Goal: Information Seeking & Learning: Find specific fact

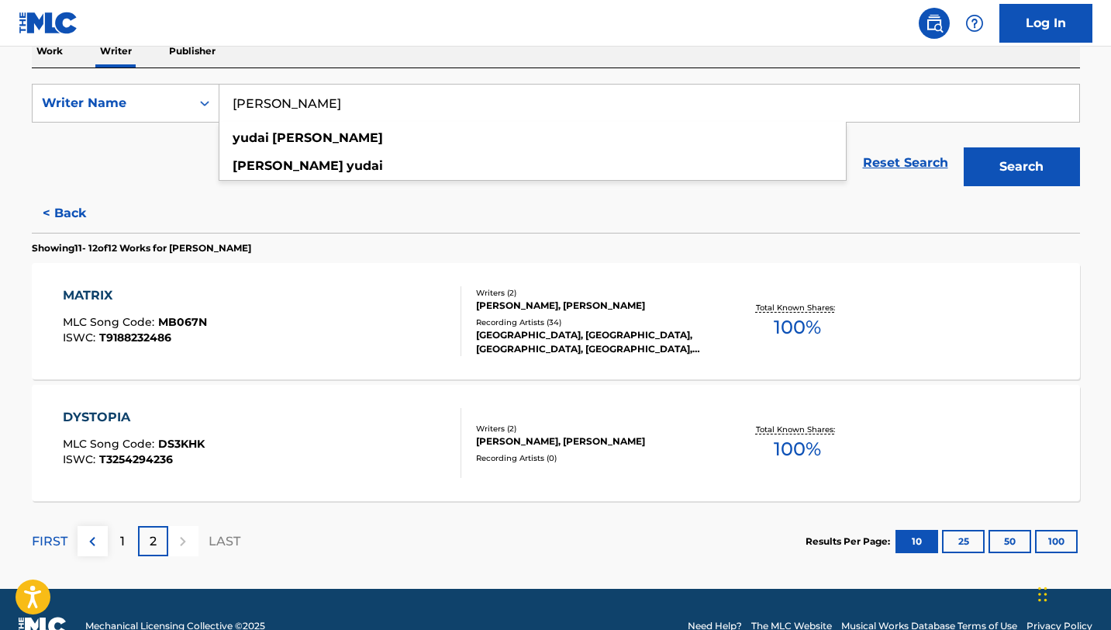
click at [360, 100] on input "[PERSON_NAME]" at bounding box center [649, 103] width 860 height 37
click at [361, 100] on input "[PERSON_NAME]" at bounding box center [649, 103] width 860 height 37
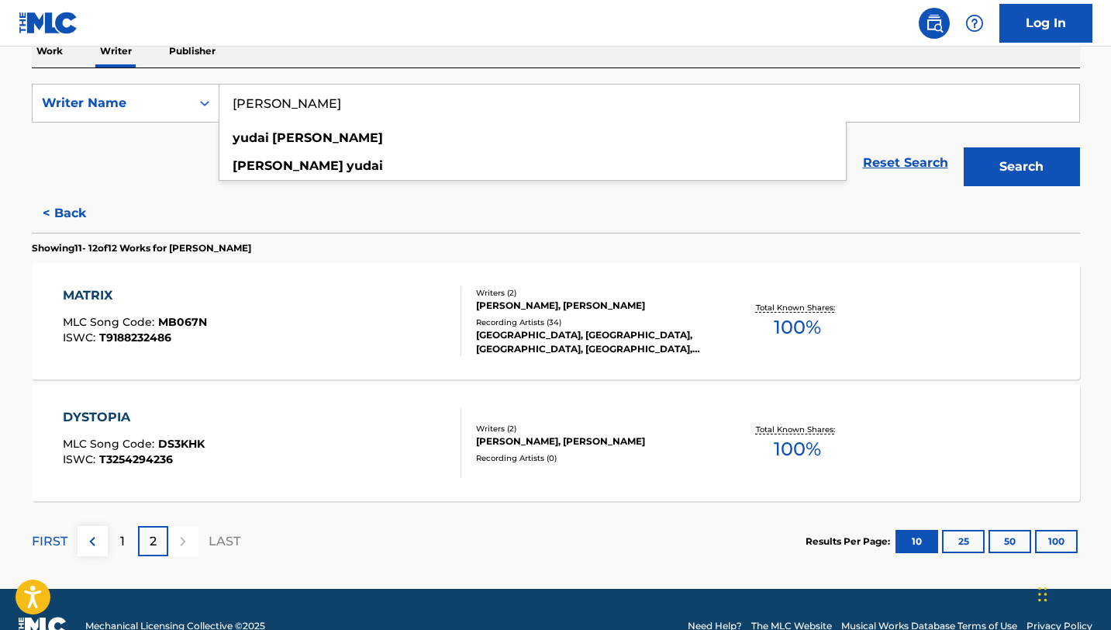
click at [364, 100] on input "[PERSON_NAME]" at bounding box center [649, 103] width 860 height 37
click at [365, 100] on input "[PERSON_NAME]" at bounding box center [649, 103] width 860 height 37
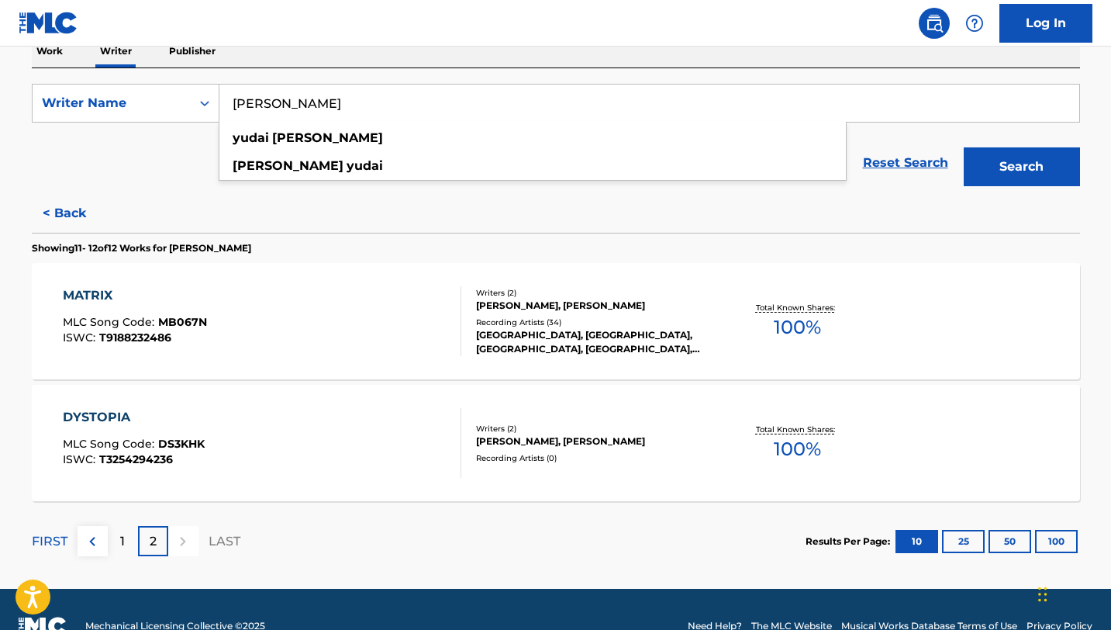
click at [365, 100] on input "[PERSON_NAME]" at bounding box center [649, 103] width 860 height 37
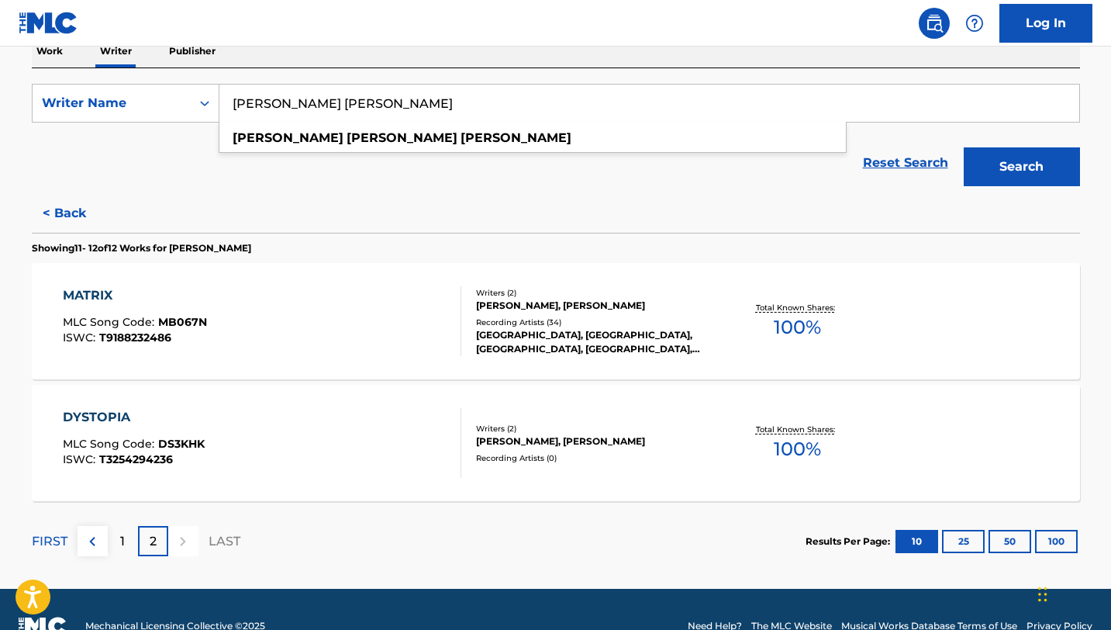
type input "[PERSON_NAME] [PERSON_NAME]"
click at [964, 147] on button "Search" at bounding box center [1022, 166] width 116 height 39
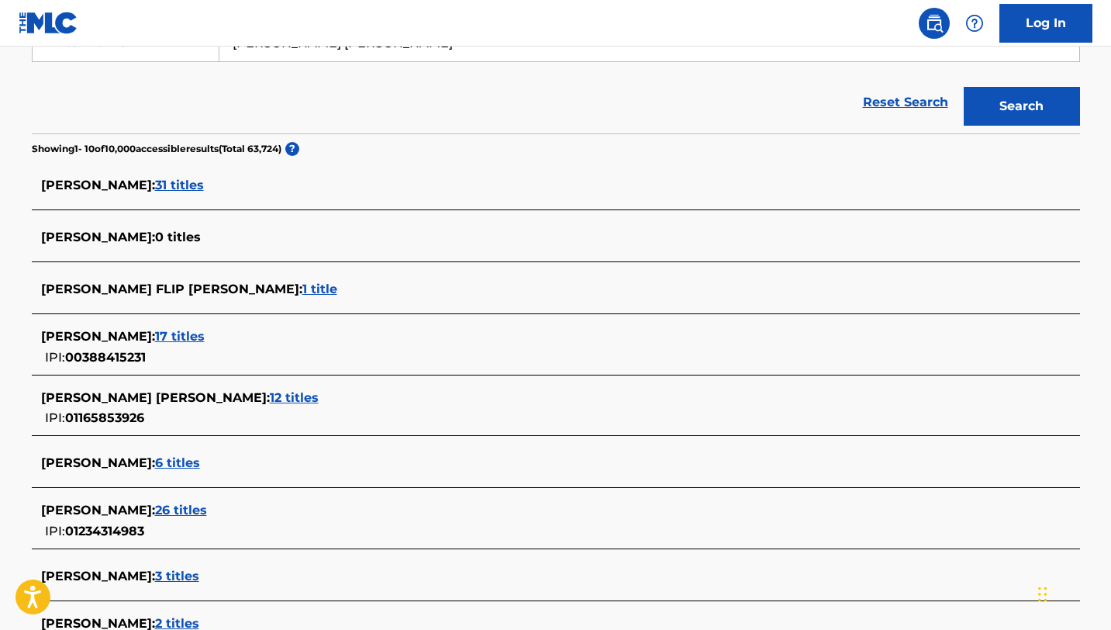
scroll to position [324, 0]
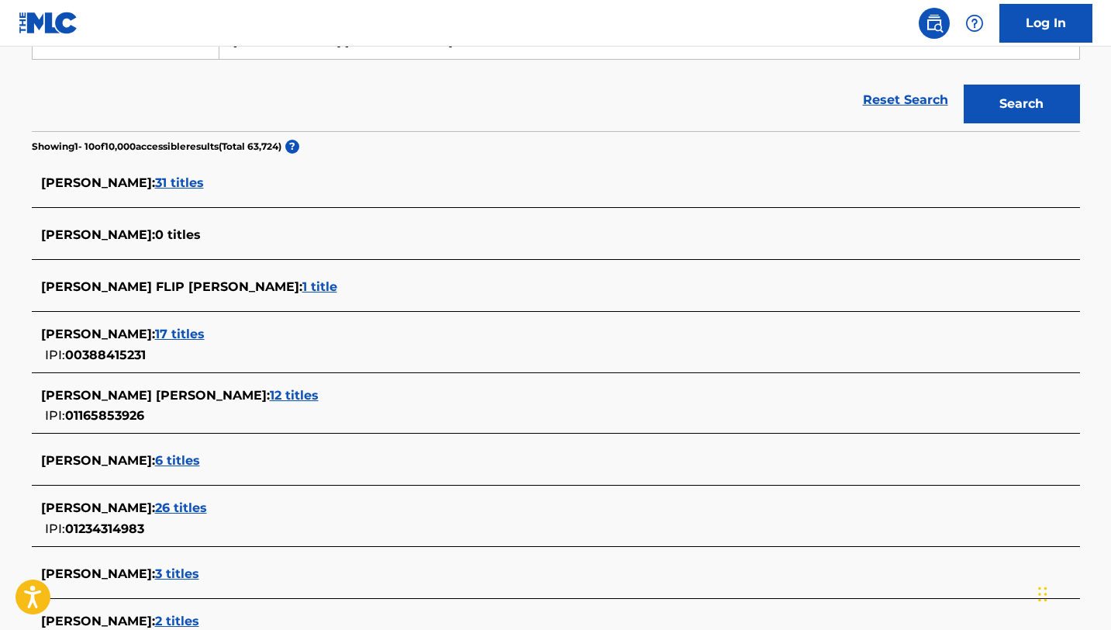
click at [130, 455] on span "[PERSON_NAME] :" at bounding box center [98, 460] width 114 height 15
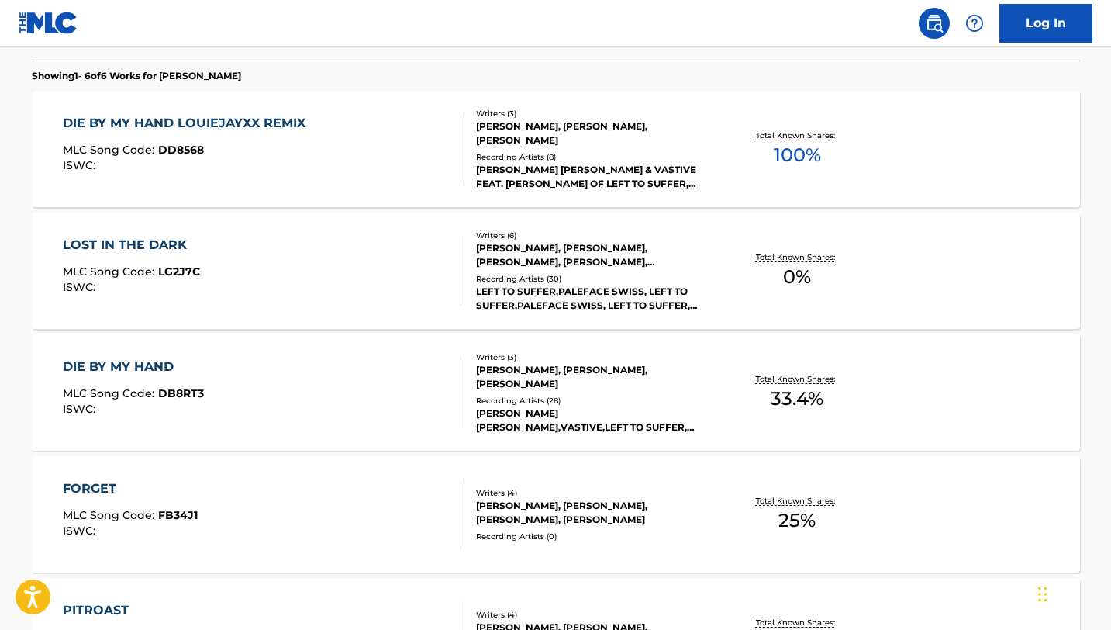
scroll to position [433, 0]
click at [163, 247] on div "LOST IN THE DARK" at bounding box center [131, 246] width 137 height 19
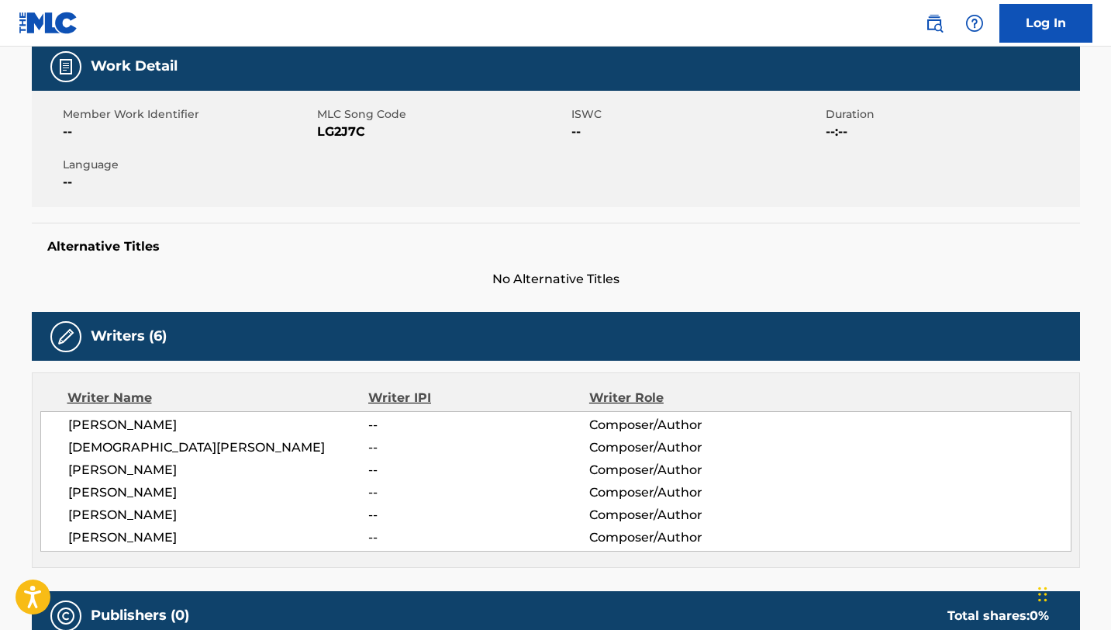
scroll to position [258, 0]
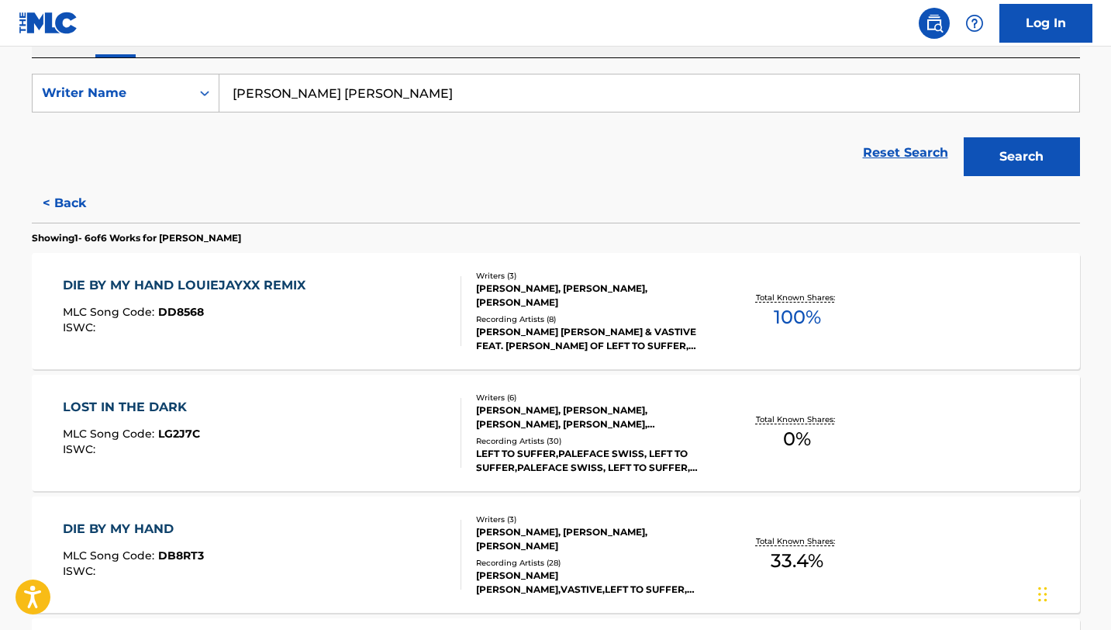
scroll to position [279, 0]
